Goal: Task Accomplishment & Management: Use online tool/utility

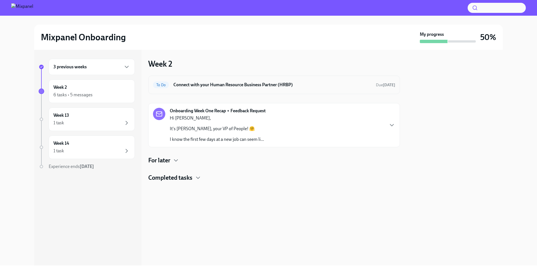
click at [190, 82] on h6 "Connect with your Human Resource Business Partner (HRBP)" at bounding box center [272, 85] width 198 height 6
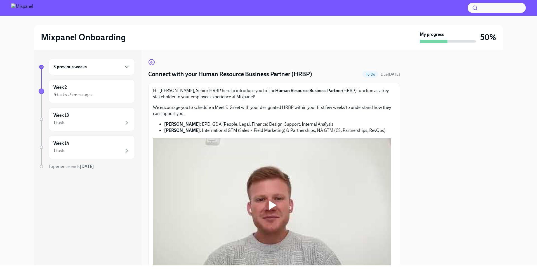
click at [381, 73] on span "Due [DATE]" at bounding box center [390, 74] width 19 height 5
click at [369, 74] on span "To Do" at bounding box center [370, 74] width 16 height 4
click at [383, 73] on span "Due [DATE]" at bounding box center [390, 74] width 19 height 5
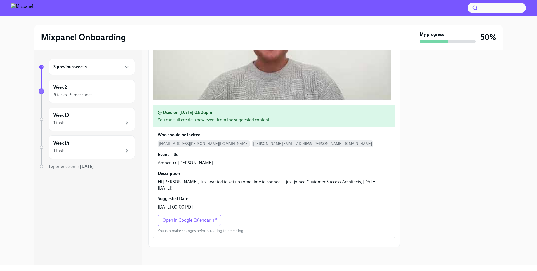
scroll to position [231, 0]
click at [213, 228] on p "You can make changes before creating the meeting." at bounding box center [201, 230] width 87 height 5
click at [240, 176] on div "Who should be invited [PERSON_NAME][EMAIL_ADDRESS][PERSON_NAME][DOMAIN_NAME] [P…" at bounding box center [274, 182] width 242 height 110
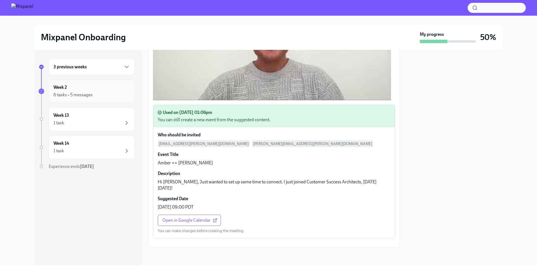
click at [103, 88] on div "Week 2 6 tasks • 5 messages" at bounding box center [91, 91] width 77 height 14
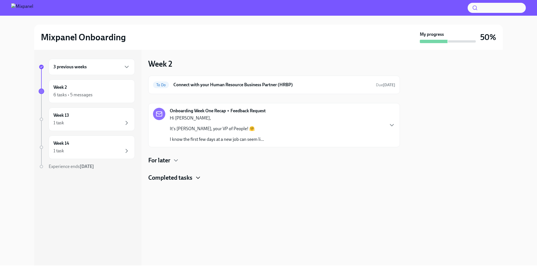
click at [197, 179] on icon "button" at bounding box center [198, 177] width 7 height 7
click at [234, 140] on p "I know the first few days at a new job can seem li..." at bounding box center [217, 139] width 94 height 6
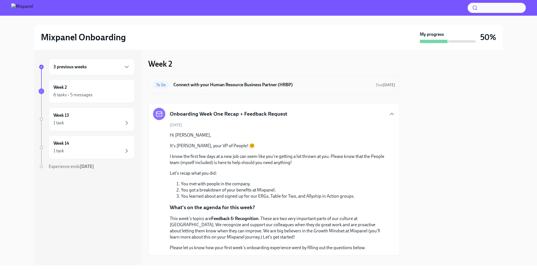
click at [161, 84] on span "To Do" at bounding box center [161, 85] width 16 height 4
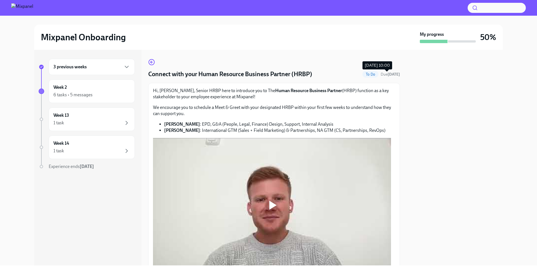
click at [382, 77] on span "Due [DATE]" at bounding box center [390, 74] width 19 height 5
click at [368, 74] on span "To Do" at bounding box center [370, 74] width 16 height 4
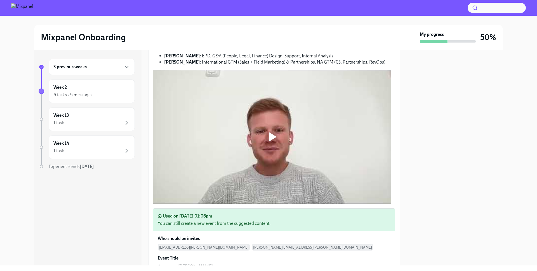
scroll to position [233, 0]
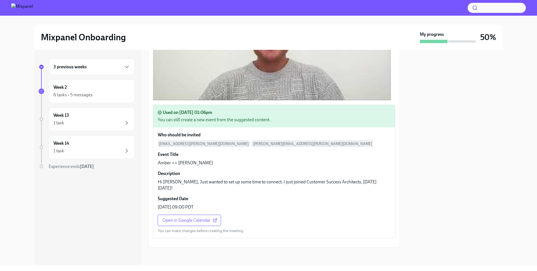
click at [188, 217] on span "Open in Google Calendar" at bounding box center [189, 220] width 54 height 6
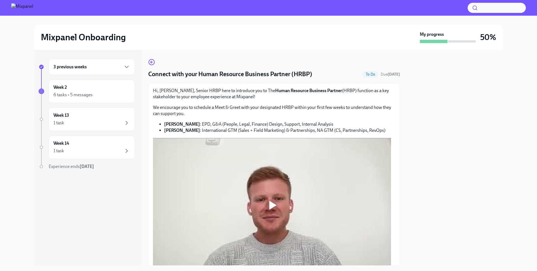
click at [370, 73] on span "To Do" at bounding box center [370, 74] width 16 height 4
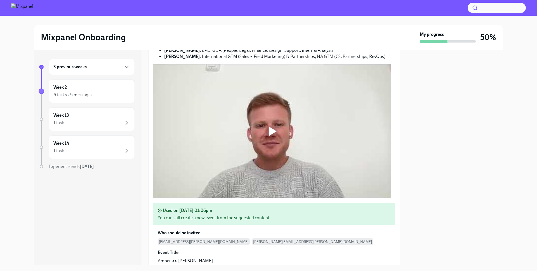
scroll to position [233, 0]
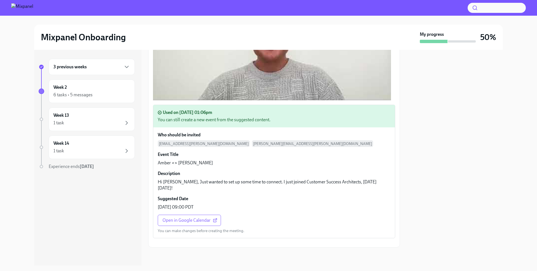
click at [404, 150] on div "3 previous weeks Week 2 6 tasks • 5 messages Week 13 1 task Week 14 1 task Expe…" at bounding box center [268, 157] width 469 height 215
click at [393, 154] on div "Hi, [PERSON_NAME], Senior HRBP here to introduce you to The Human Resource Busi…" at bounding box center [274, 79] width 252 height 336
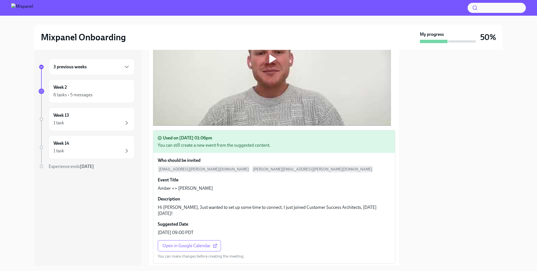
scroll to position [0, 0]
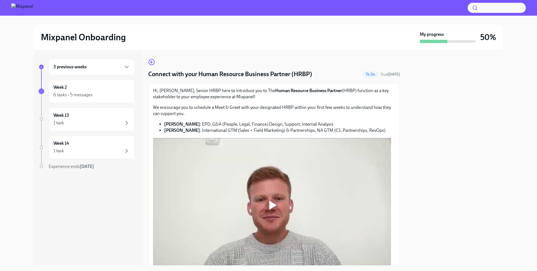
click at [369, 69] on div "Connect with your Human Resource Business Partner (HRBP) To Do Due [DATE] Hi, […" at bounding box center [274, 239] width 252 height 360
click at [369, 71] on div "To Do" at bounding box center [370, 74] width 16 height 7
click at [369, 73] on span "To Do" at bounding box center [370, 74] width 16 height 4
click at [388, 75] on strong "[DATE]" at bounding box center [394, 74] width 12 height 5
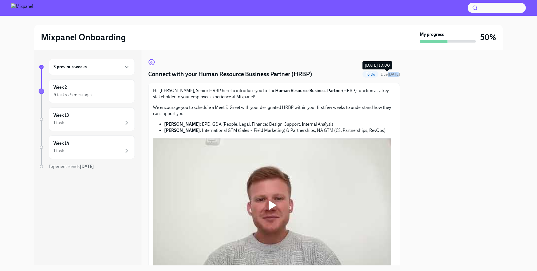
click at [388, 75] on strong "[DATE]" at bounding box center [394, 74] width 12 height 5
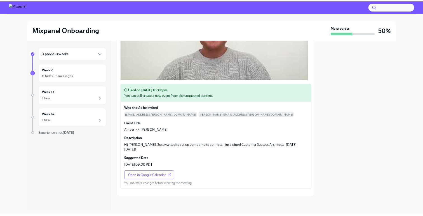
scroll to position [246, 0]
